Goal: Task Accomplishment & Management: Manage account settings

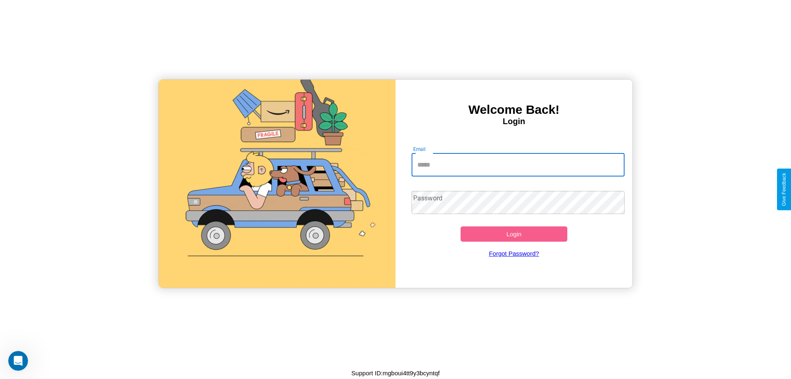
click at [518, 164] on input "Email" at bounding box center [518, 164] width 213 height 23
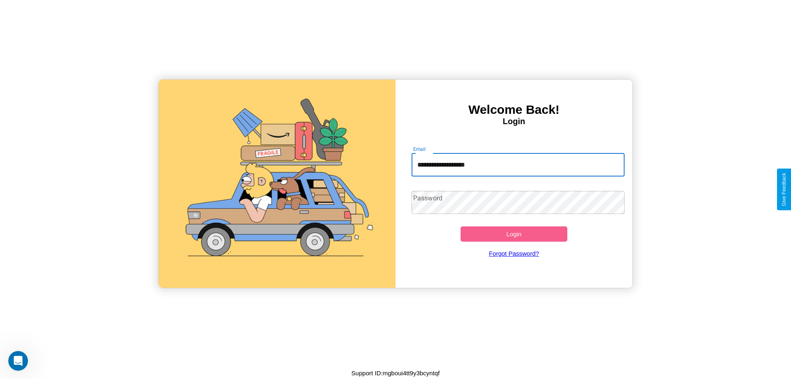
type input "**********"
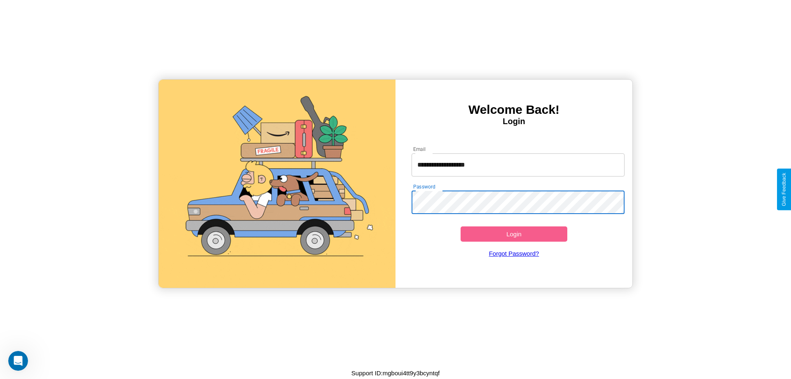
click at [514, 234] on button "Login" at bounding box center [514, 233] width 107 height 15
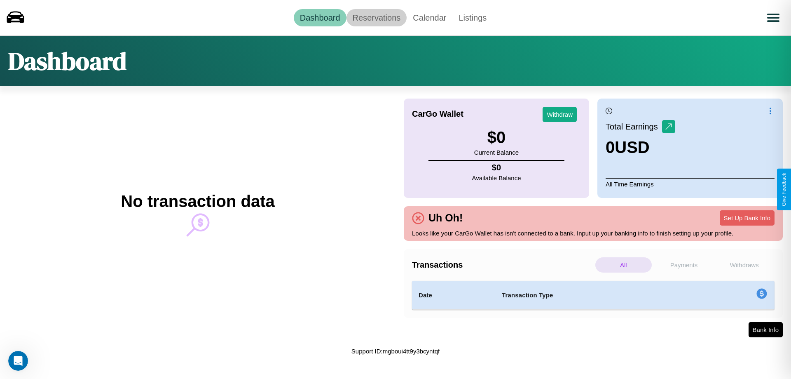
click at [376, 17] on link "Reservations" at bounding box center [377, 17] width 61 height 17
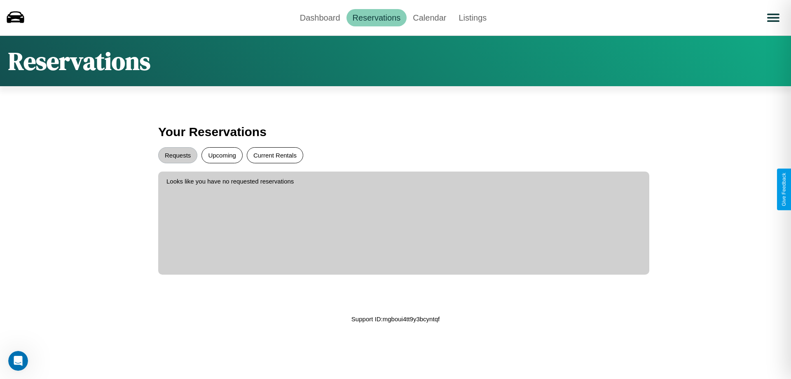
click at [275, 155] on button "Current Rentals" at bounding box center [275, 155] width 56 height 16
click at [178, 155] on button "Requests" at bounding box center [177, 155] width 39 height 16
click at [320, 17] on link "Dashboard" at bounding box center [320, 17] width 53 height 17
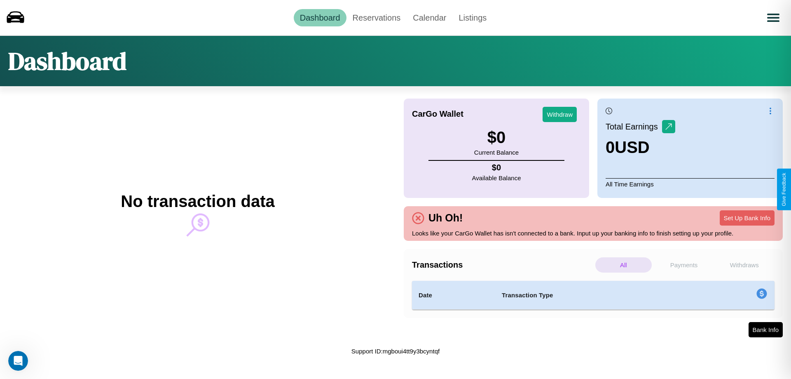
click at [744, 265] on p "Withdraws" at bounding box center [744, 264] width 56 height 15
click at [623, 265] on p "All" at bounding box center [623, 264] width 56 height 15
click at [747, 218] on button "Set Up Bank Info" at bounding box center [747, 217] width 55 height 15
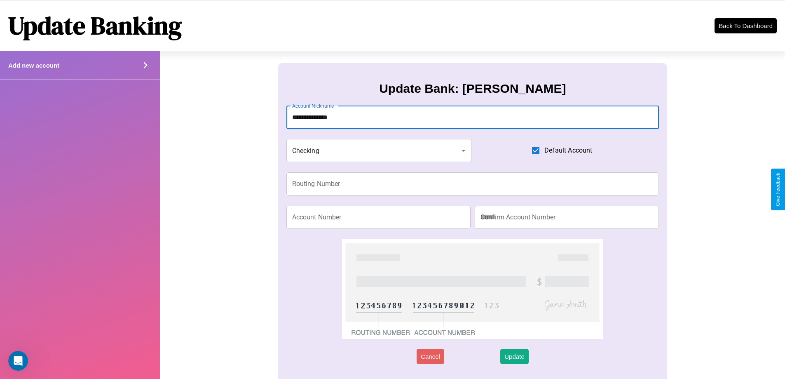
type input "**********"
